Goal: Task Accomplishment & Management: Complete application form

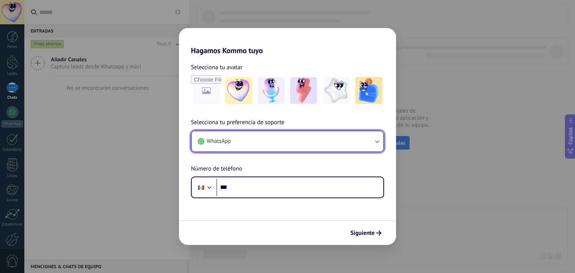
click at [361, 135] on button "WhatsApp" at bounding box center [288, 141] width 192 height 20
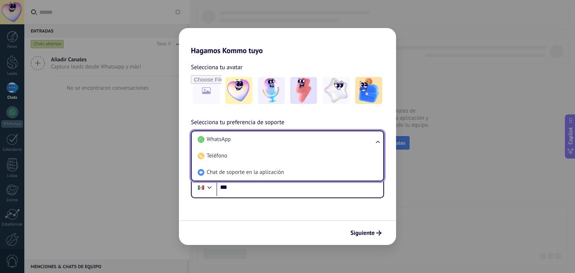
click at [361, 135] on li "WhatsApp" at bounding box center [286, 139] width 183 height 16
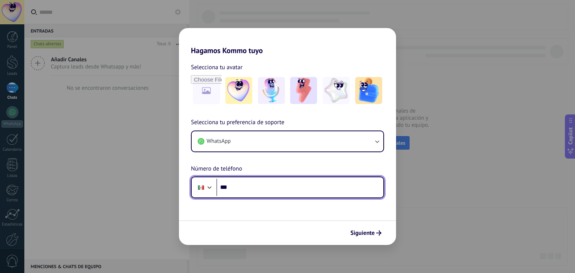
click at [237, 186] on input "***" at bounding box center [299, 187] width 167 height 17
type input "**********"
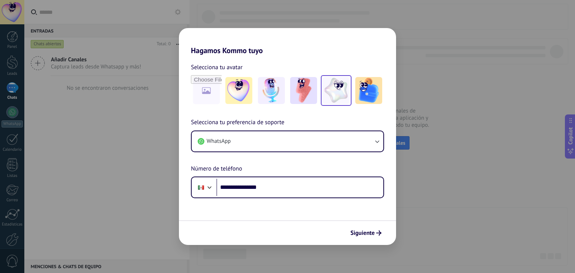
click at [336, 85] on img at bounding box center [336, 90] width 27 height 27
click at [364, 229] on button "Siguiente" at bounding box center [366, 233] width 38 height 13
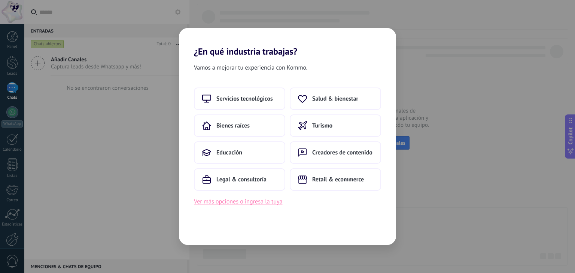
click at [234, 200] on button "Ver más opciones o ingresa la tuya" at bounding box center [238, 202] width 88 height 10
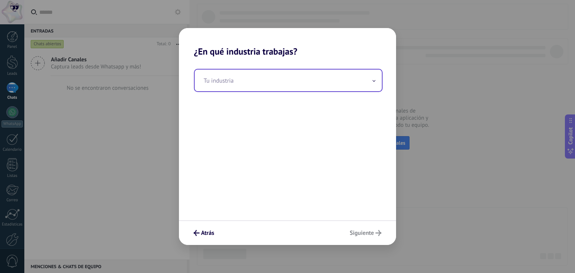
click at [375, 82] on icon at bounding box center [374, 81] width 3 height 2
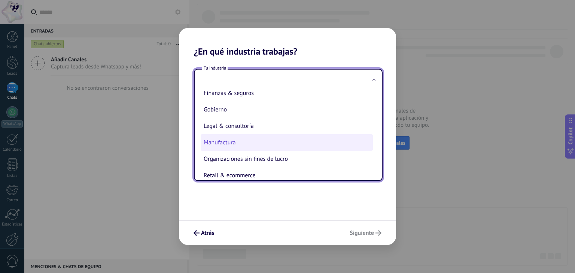
scroll to position [75, 0]
click at [230, 88] on input "text" at bounding box center [288, 81] width 187 height 22
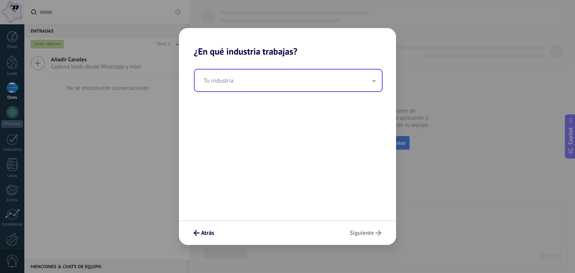
click at [376, 81] on span at bounding box center [374, 80] width 4 height 7
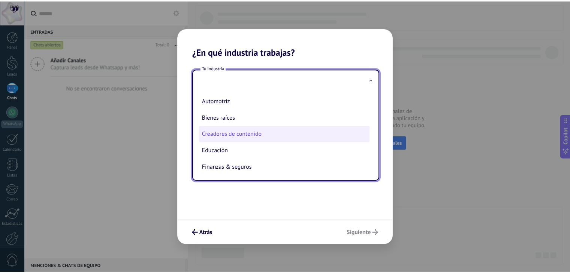
scroll to position [37, 0]
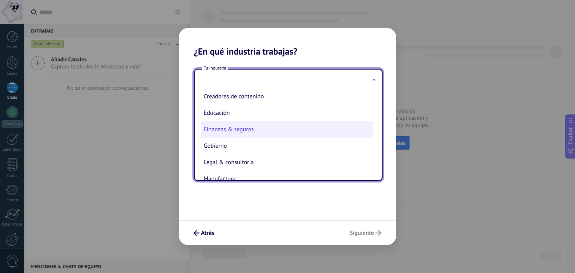
click at [233, 128] on li "Finanzas & seguros" at bounding box center [287, 129] width 172 height 16
type input "**********"
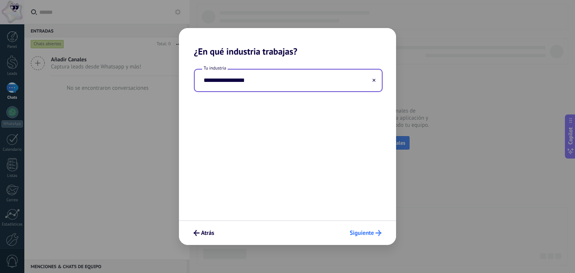
click at [360, 233] on span "Siguiente" at bounding box center [362, 233] width 24 height 5
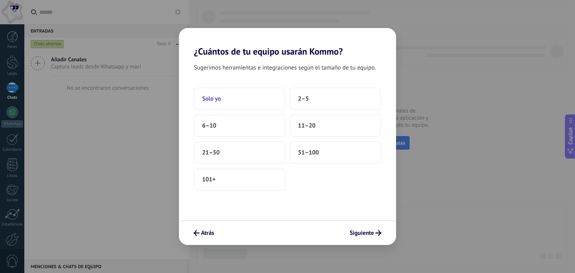
click at [207, 98] on span "Solo yo" at bounding box center [211, 98] width 19 height 7
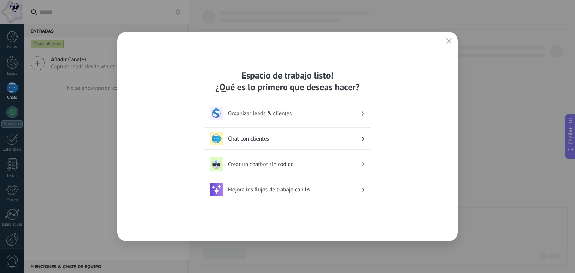
click at [362, 112] on icon at bounding box center [363, 113] width 3 height 4
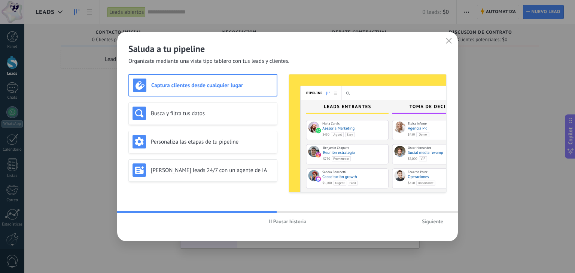
click at [171, 87] on h3 "Captura clientes desde cualquier lugar" at bounding box center [212, 85] width 122 height 7
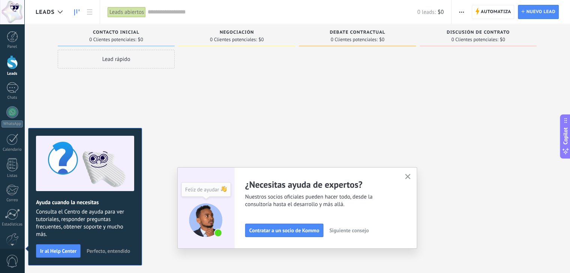
click at [187, 137] on div at bounding box center [236, 138] width 117 height 176
click at [409, 174] on icon "button" at bounding box center [408, 177] width 6 height 6
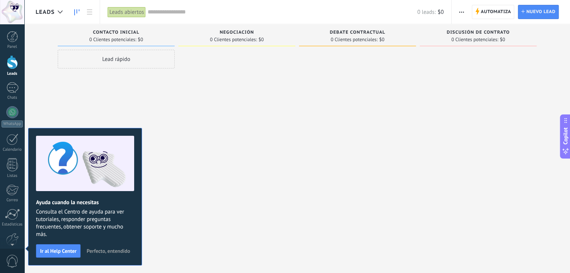
click at [120, 115] on div "Lead rápido" at bounding box center [116, 138] width 117 height 176
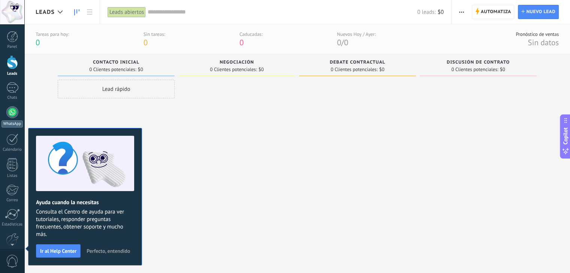
click at [9, 111] on div at bounding box center [12, 112] width 12 height 12
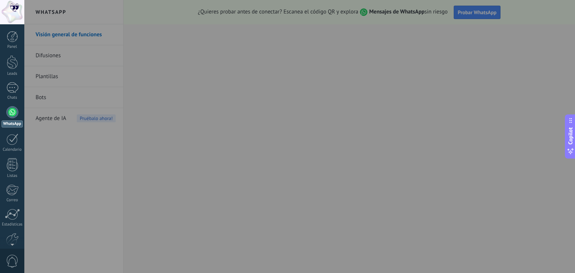
click at [161, 51] on div at bounding box center [311, 136] width 575 height 273
click at [563, 39] on div at bounding box center [311, 136] width 575 height 273
click at [561, 38] on div at bounding box center [311, 136] width 575 height 273
click at [563, 36] on div at bounding box center [311, 136] width 575 height 273
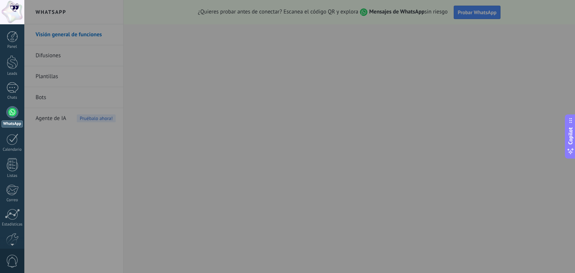
click at [161, 110] on div at bounding box center [311, 136] width 575 height 273
click at [562, 38] on div at bounding box center [311, 136] width 575 height 273
click at [551, 120] on div at bounding box center [311, 136] width 575 height 273
drag, startPoint x: 551, startPoint y: 120, endPoint x: 549, endPoint y: 124, distance: 4.2
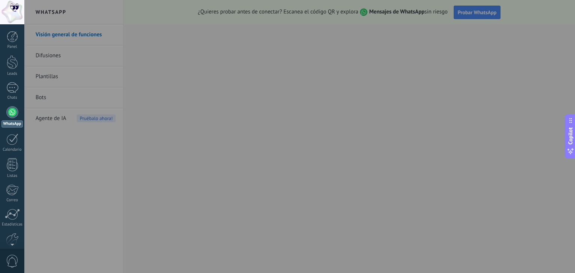
click at [551, 122] on div at bounding box center [311, 136] width 575 height 273
drag, startPoint x: 549, startPoint y: 124, endPoint x: 541, endPoint y: 134, distance: 13.0
click at [546, 128] on div at bounding box center [311, 136] width 575 height 273
click at [214, 150] on div at bounding box center [311, 136] width 575 height 273
click at [15, 90] on div at bounding box center [12, 87] width 12 height 11
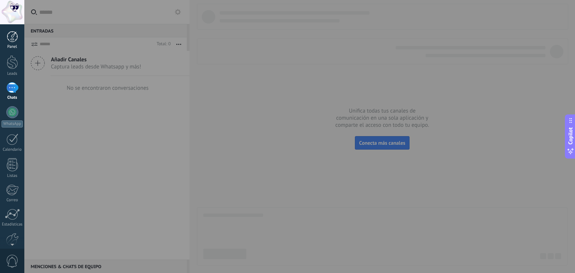
click at [13, 41] on div at bounding box center [12, 36] width 11 height 11
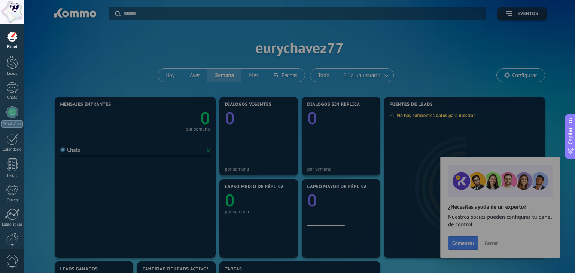
click at [489, 243] on div at bounding box center [311, 136] width 575 height 273
click at [491, 242] on div at bounding box center [311, 136] width 575 height 273
click at [15, 9] on div at bounding box center [12, 12] width 24 height 24
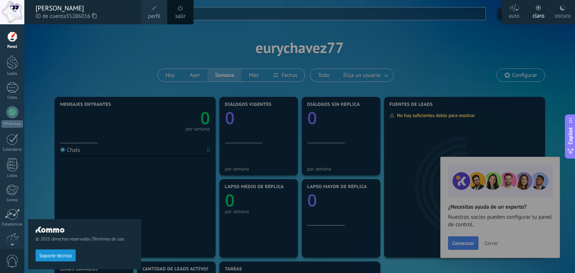
click at [176, 7] on div "salir" at bounding box center [180, 12] width 26 height 24
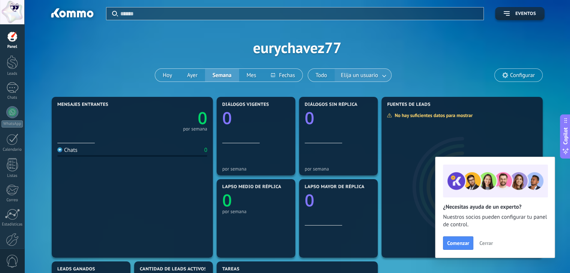
click at [388, 75] on link at bounding box center [384, 75] width 13 height 12
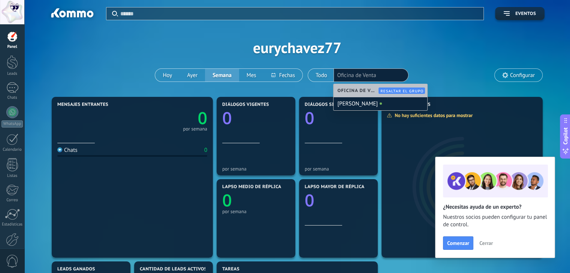
click at [399, 53] on div "Aplicar Eventos eurychavez77 Hoy Ayer Semana Mes" at bounding box center [297, 47] width 523 height 95
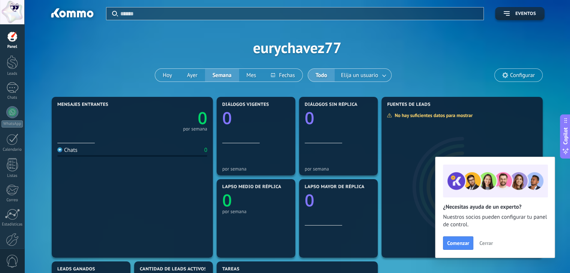
click at [485, 242] on span "Cerrar" at bounding box center [485, 243] width 13 height 5
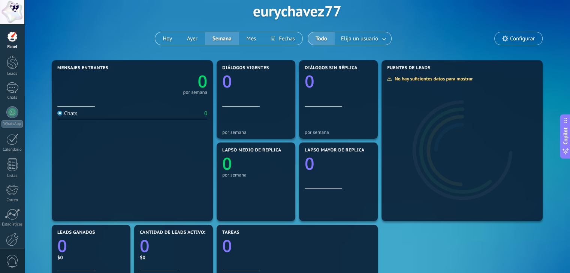
scroll to position [32, 0]
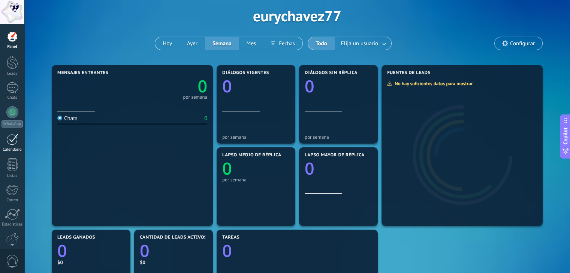
click at [13, 139] on div at bounding box center [12, 140] width 12 height 12
